Goal: Navigation & Orientation: Find specific page/section

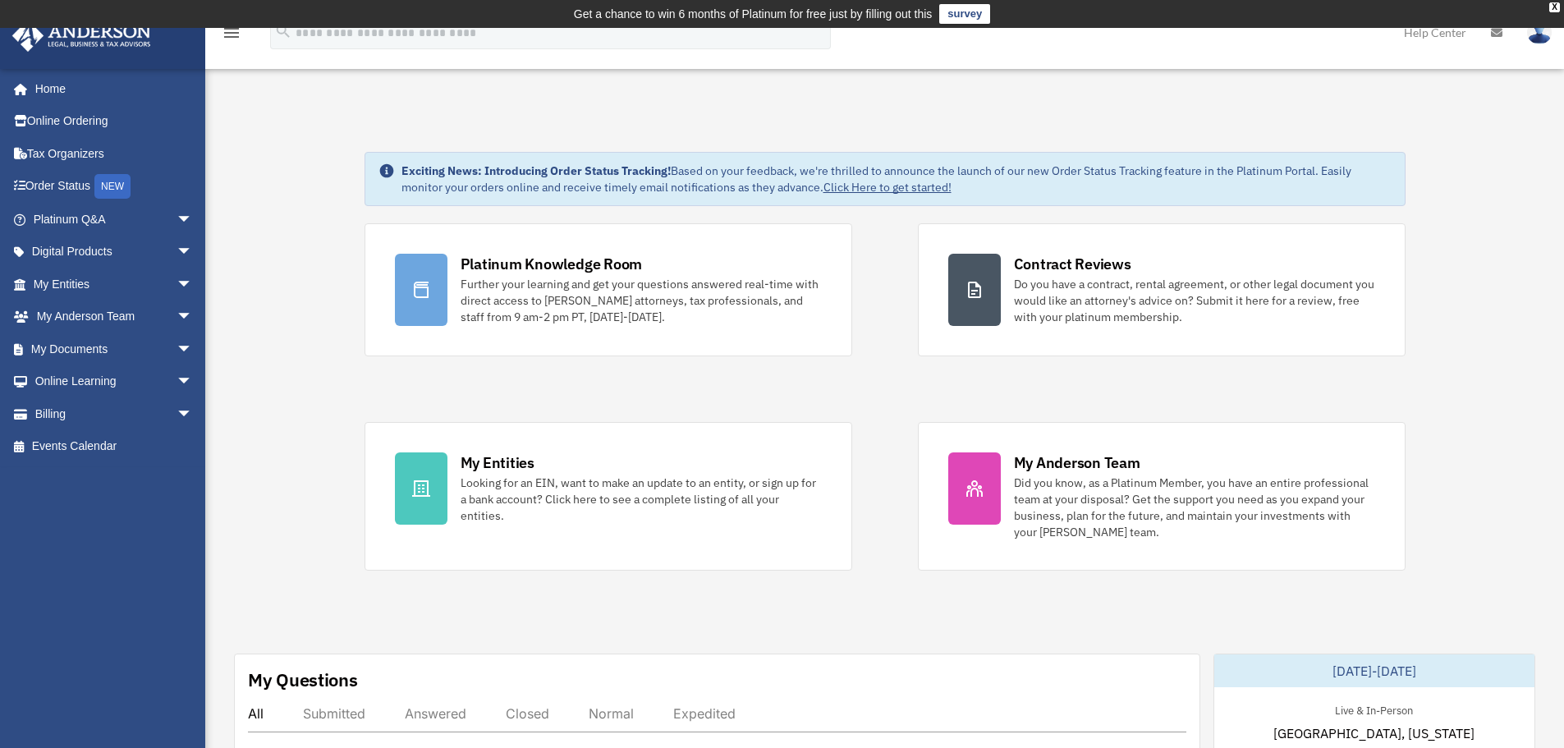
click at [177, 380] on span "arrow_drop_down" at bounding box center [193, 382] width 33 height 34
click at [177, 521] on span "arrow_drop_down" at bounding box center [193, 512] width 33 height 34
click at [177, 282] on span "arrow_drop_down" at bounding box center [193, 285] width 33 height 34
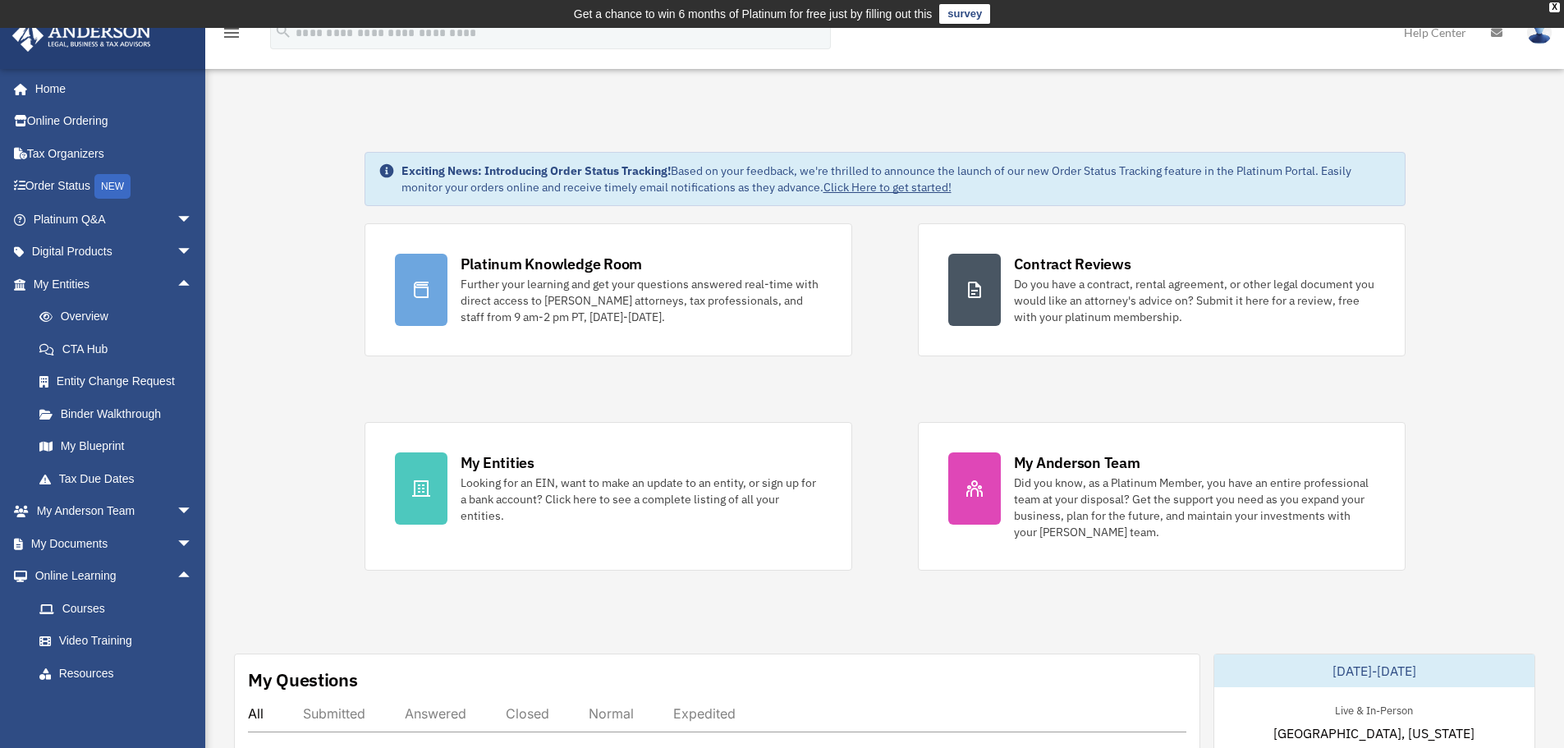
click at [889, 382] on div "Platinum Knowledge Room Further your learning and get your questions answered r…" at bounding box center [885, 396] width 1041 height 347
click at [879, 371] on div "Platinum Knowledge Room Further your learning and get your questions answered r…" at bounding box center [885, 396] width 1041 height 347
click at [911, 406] on div "Platinum Knowledge Room Further your learning and get your questions answered r…" at bounding box center [885, 396] width 1041 height 347
click at [888, 387] on div "Platinum Knowledge Room Further your learning and get your questions answered r…" at bounding box center [885, 396] width 1041 height 347
click at [893, 392] on div "Platinum Knowledge Room Further your learning and get your questions answered r…" at bounding box center [885, 396] width 1041 height 347
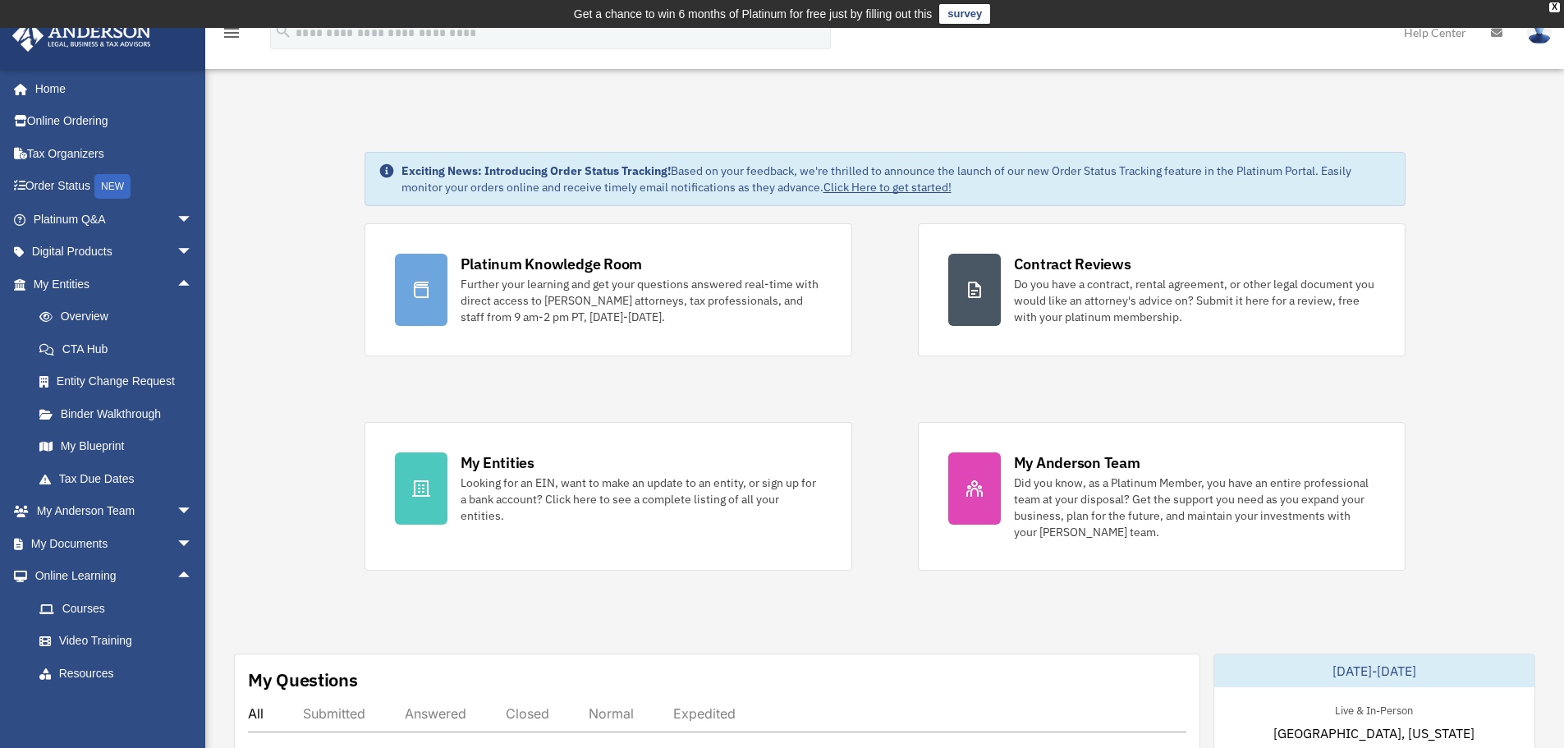
click at [889, 370] on div "Platinum Knowledge Room Further your learning and get your questions answered r…" at bounding box center [885, 396] width 1041 height 347
click at [177, 251] on span "arrow_drop_down" at bounding box center [193, 253] width 33 height 34
click at [904, 419] on div "Platinum Knowledge Room Further your learning and get your questions answered r…" at bounding box center [885, 396] width 1041 height 347
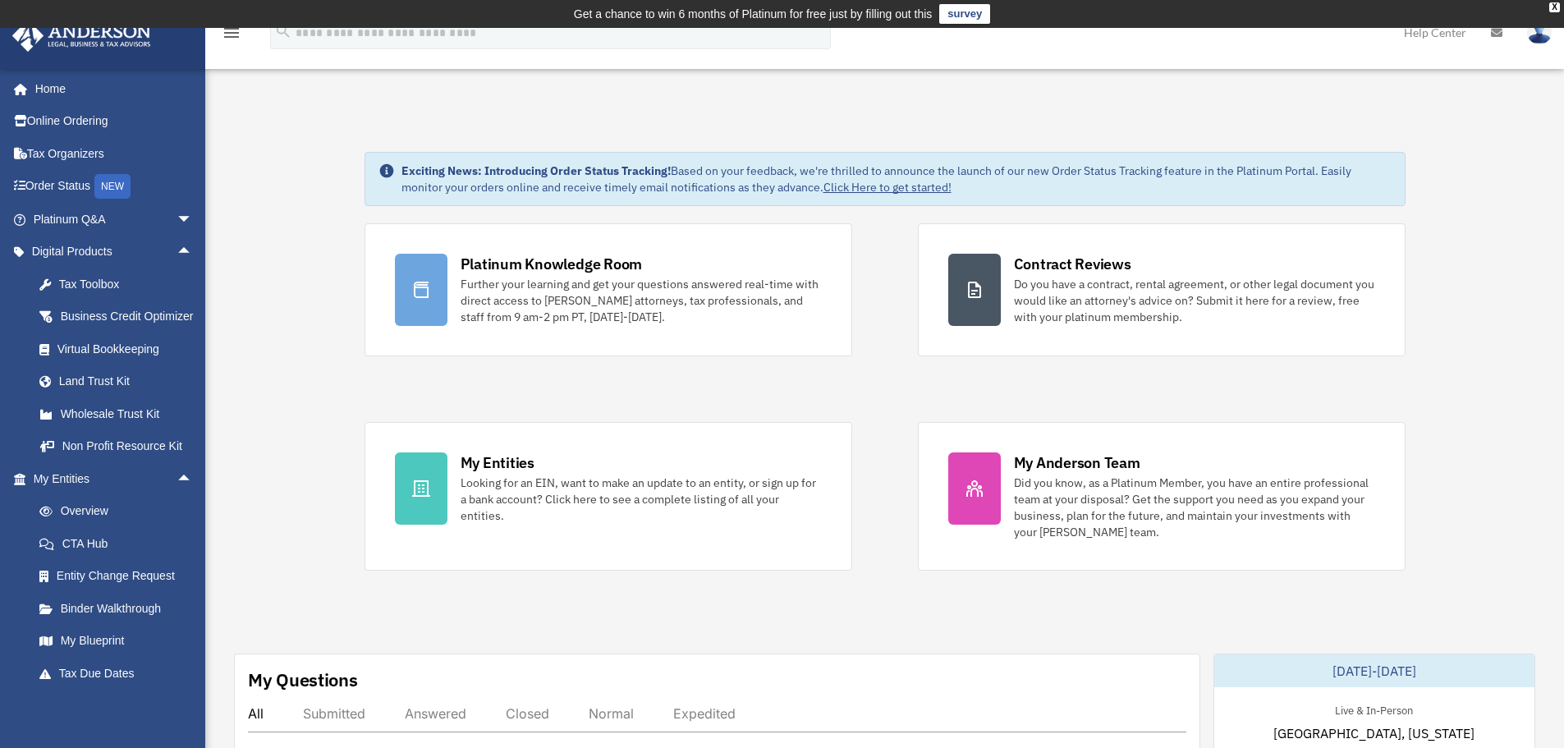
click at [910, 376] on div "Platinum Knowledge Room Further your learning and get your questions answered r…" at bounding box center [885, 396] width 1041 height 347
